Goal: Find specific fact: Find specific fact

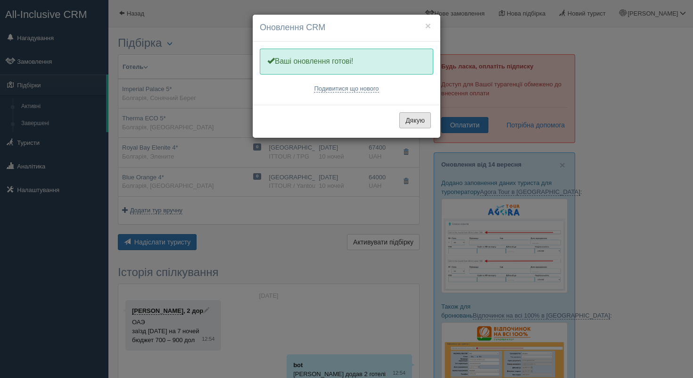
click at [413, 117] on button "Дякую" at bounding box center [415, 120] width 32 height 16
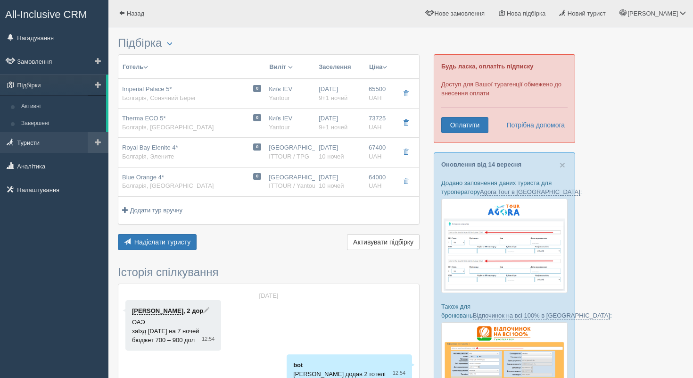
click at [51, 146] on link "Туристи" at bounding box center [54, 142] width 108 height 21
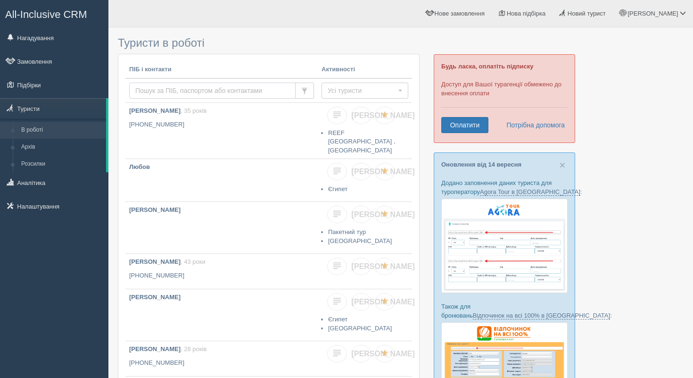
click at [170, 88] on input "text" at bounding box center [212, 91] width 166 height 16
type input "тарасенко"
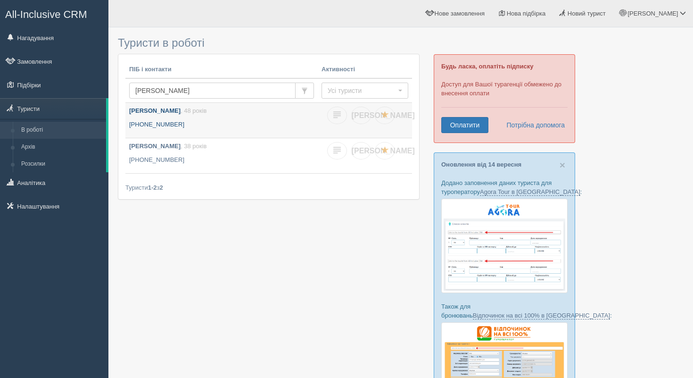
click at [162, 111] on b "[PERSON_NAME]" at bounding box center [154, 110] width 51 height 7
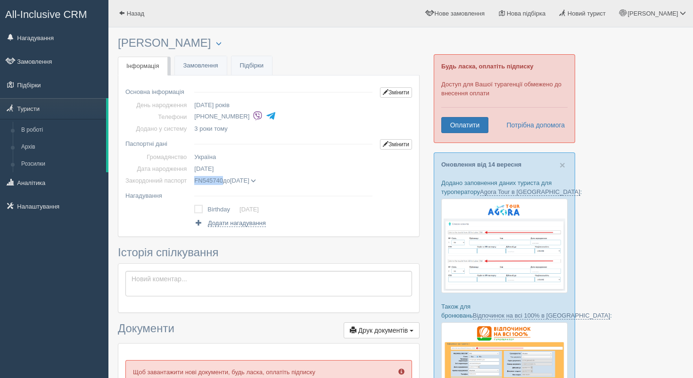
drag, startPoint x: 197, startPoint y: 182, endPoint x: 228, endPoint y: 183, distance: 31.6
click at [228, 183] on td "FN545740 до [DATE] [PERSON_NAME] дата видачі [DATE] орган видачі 3202" at bounding box center [283, 180] width 186 height 12
copy span "FN545740"
